Goal: Register for event/course

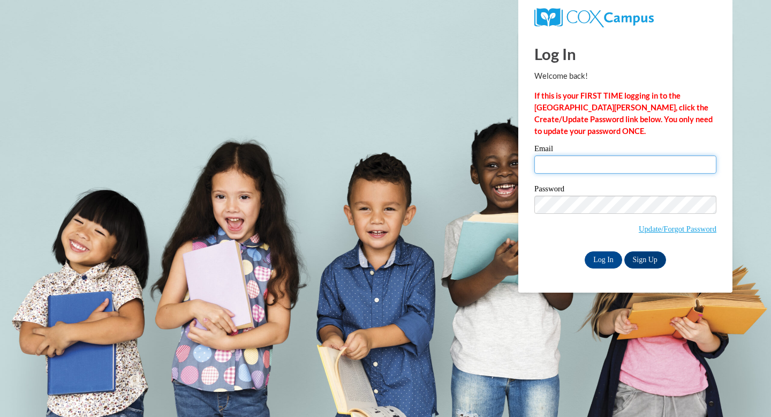
click at [581, 166] on input "Email" at bounding box center [626, 164] width 182 height 18
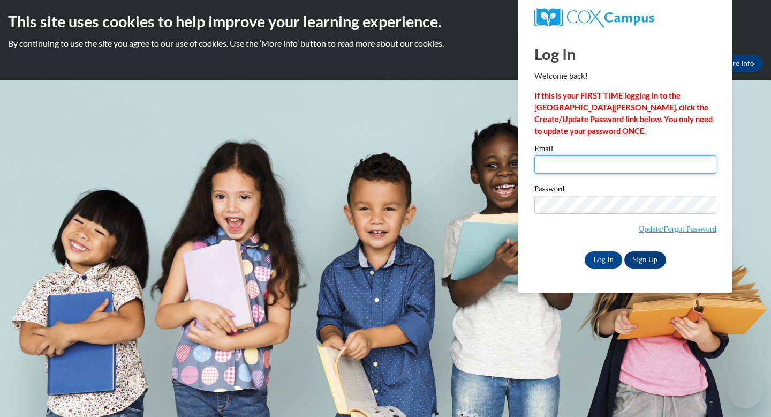
type input "pravet@wausauschools.org"
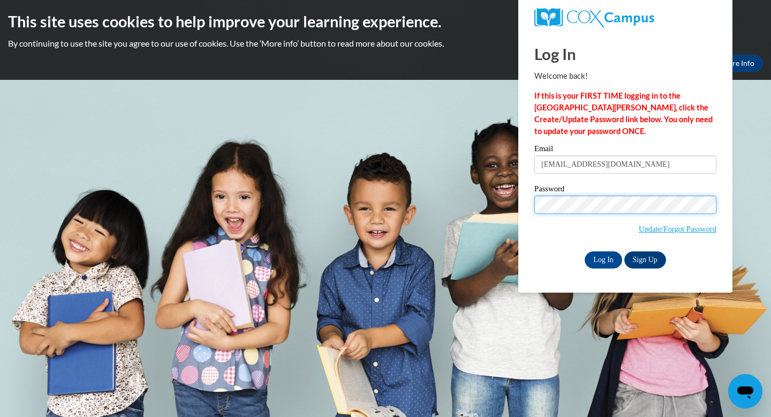
click at [585, 251] on input "Log In" at bounding box center [604, 259] width 38 height 17
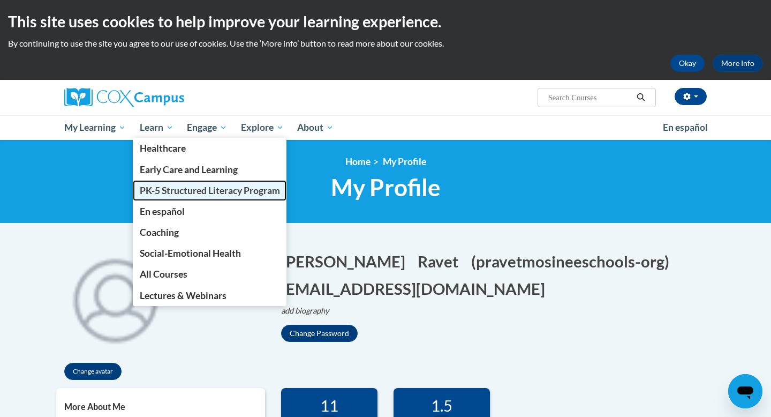
click at [164, 188] on span "PK-5 Structured Literacy Program" at bounding box center [210, 190] width 140 height 11
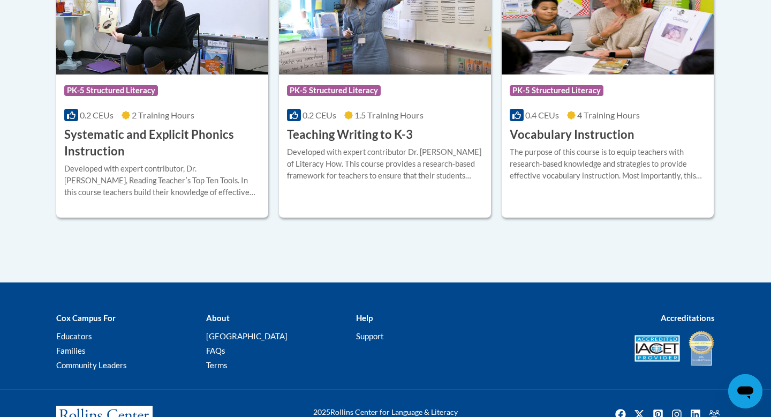
scroll to position [1373, 0]
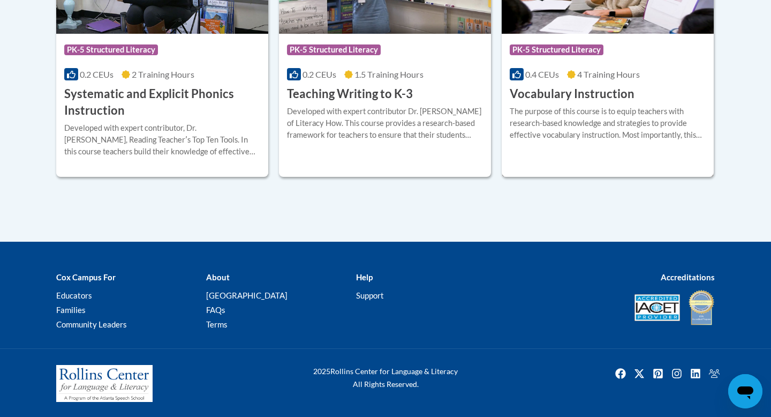
click at [613, 93] on h3 "Vocabulary Instruction" at bounding box center [572, 94] width 125 height 17
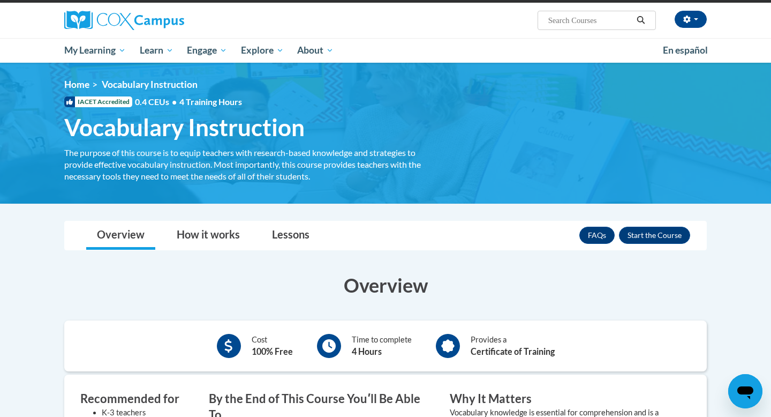
scroll to position [87, 0]
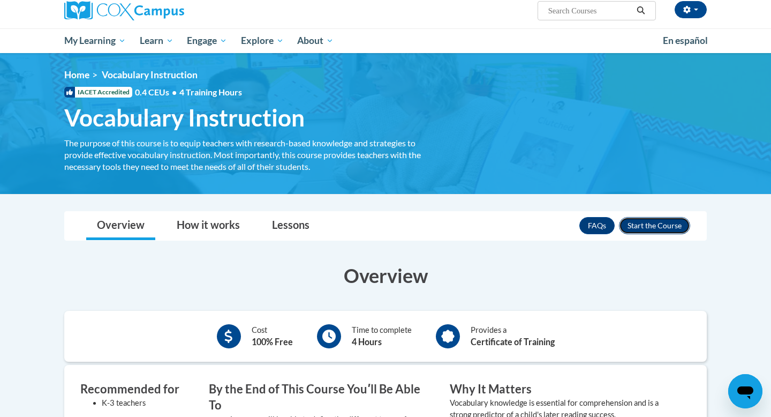
click at [651, 227] on button "Enroll" at bounding box center [654, 225] width 71 height 17
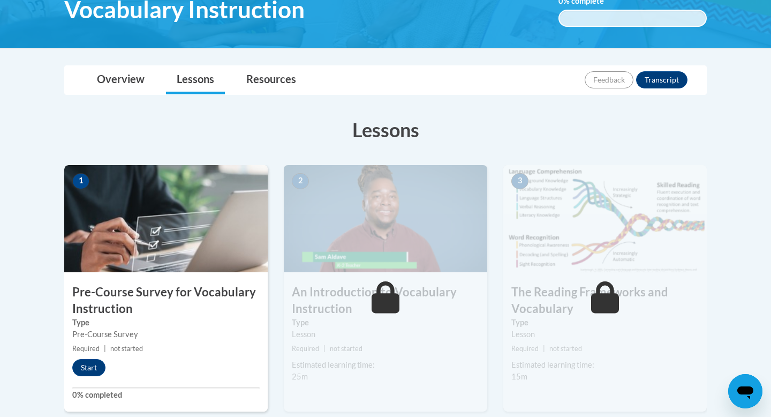
scroll to position [201, 0]
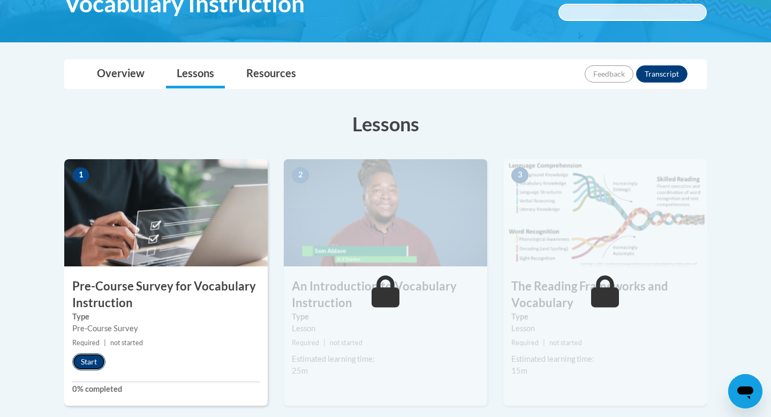
click at [86, 364] on button "Start" at bounding box center [88, 361] width 33 height 17
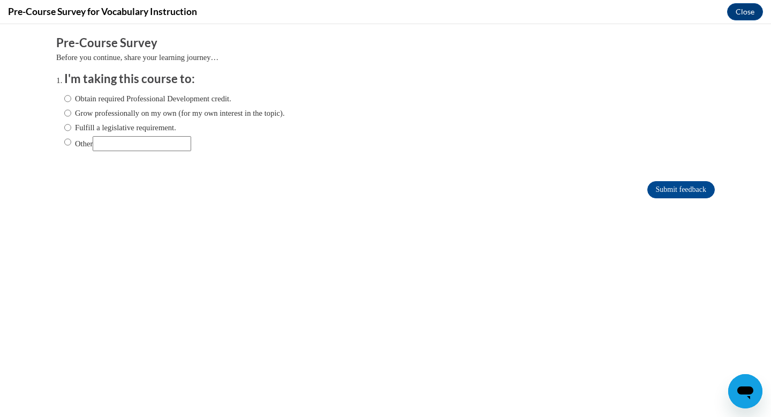
scroll to position [0, 0]
click at [66, 99] on input "Obtain required Professional Development credit." at bounding box center [67, 99] width 7 height 12
radio input "true"
click at [659, 197] on input "Submit feedback" at bounding box center [682, 189] width 68 height 17
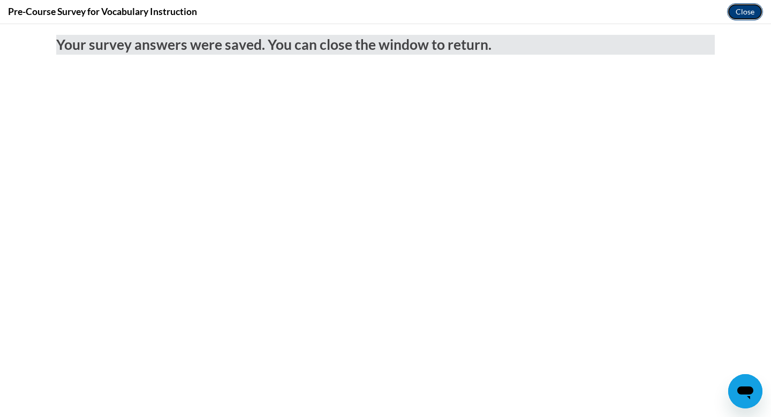
click at [752, 14] on button "Close" at bounding box center [746, 11] width 36 height 17
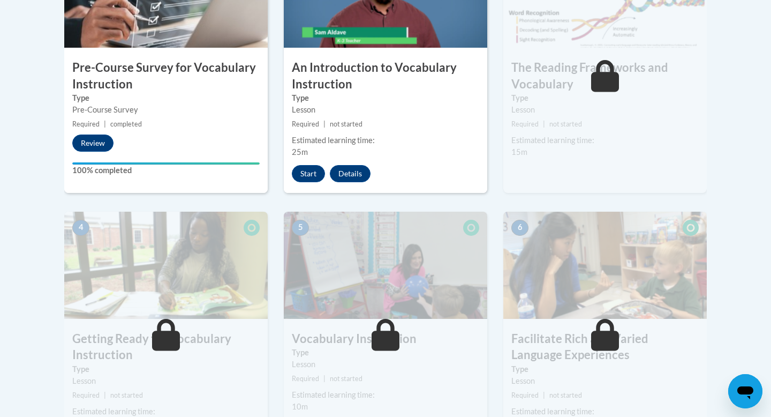
scroll to position [417, 0]
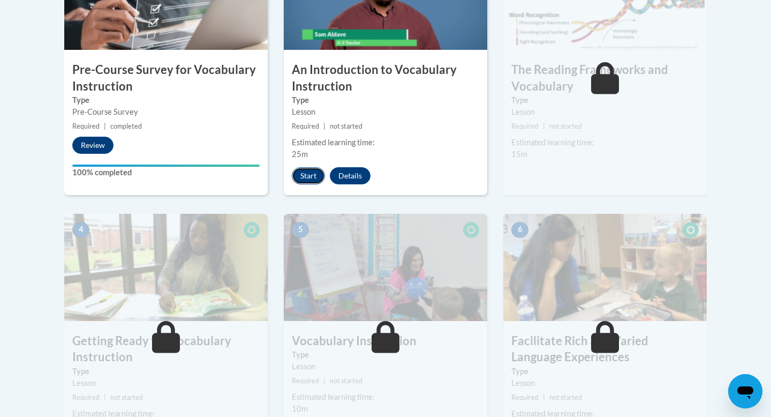
click at [310, 180] on button "Start" at bounding box center [308, 175] width 33 height 17
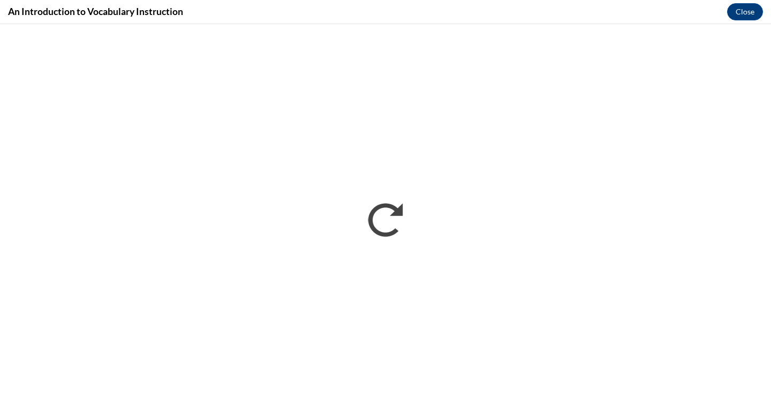
scroll to position [0, 0]
